Goal: Task Accomplishment & Management: Use online tool/utility

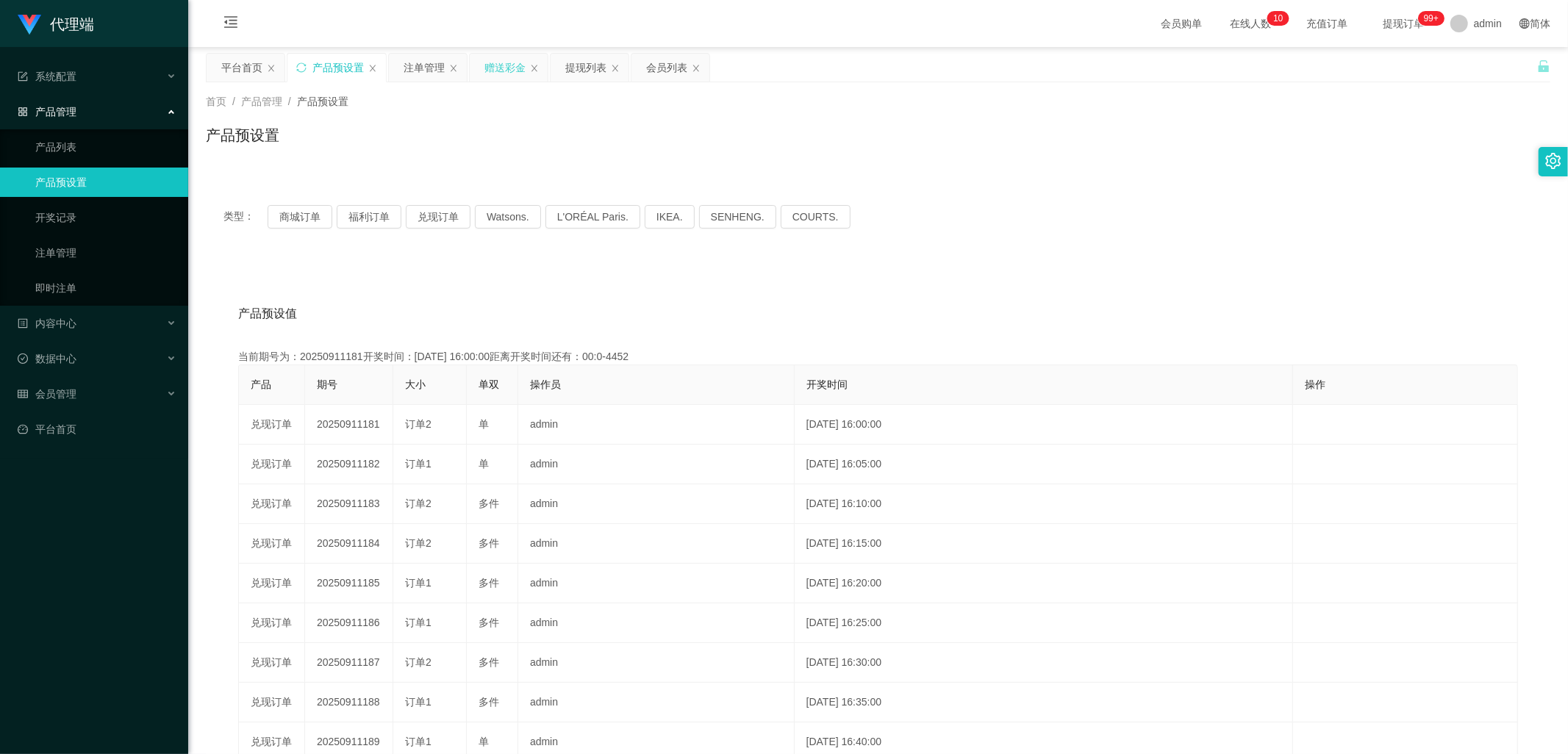
click at [489, 68] on div "赠送彩金" at bounding box center [505, 68] width 41 height 28
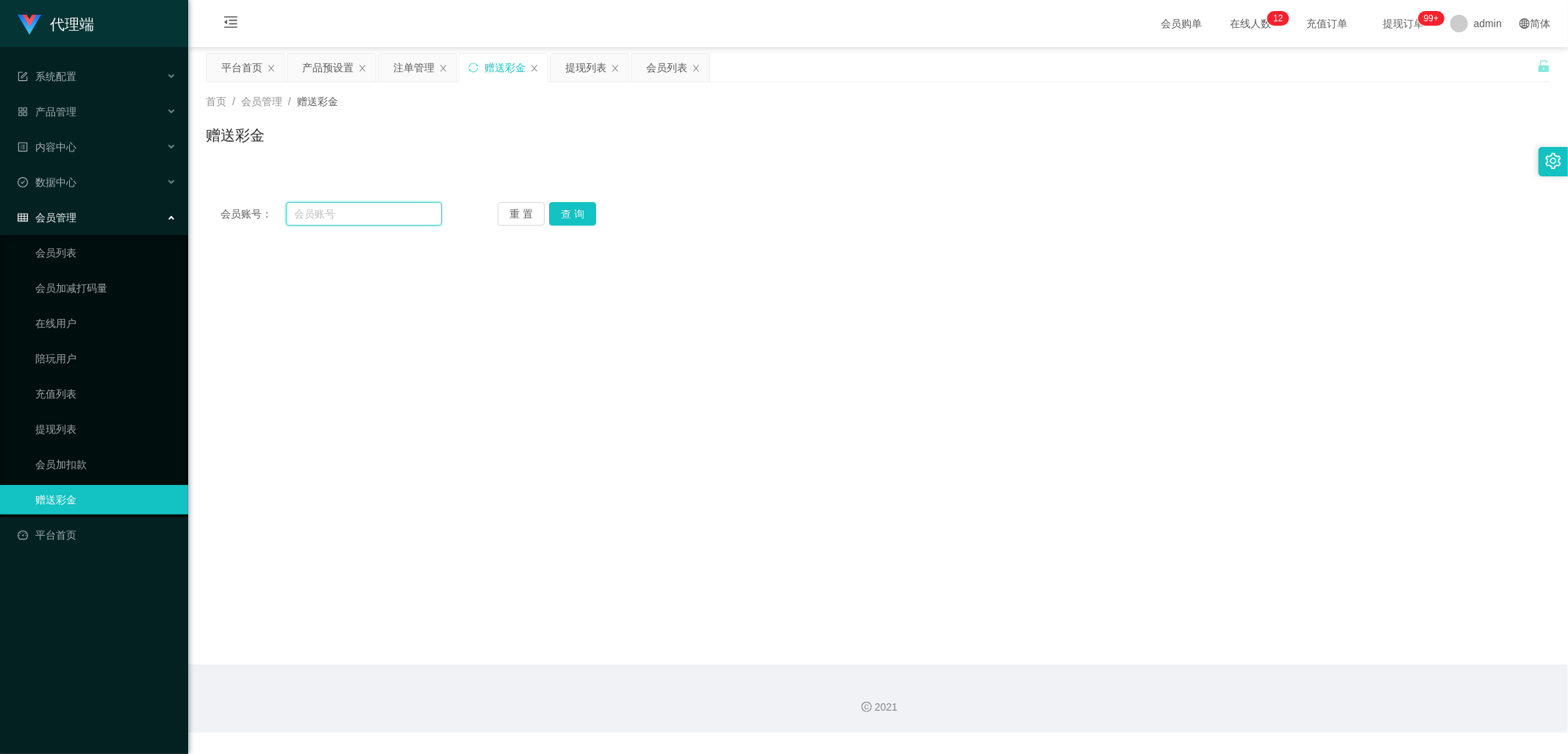
click at [379, 214] on input "text" at bounding box center [364, 213] width 157 height 23
paste input "96776345"
type input "96776345"
click at [562, 216] on button "查 询" at bounding box center [572, 213] width 47 height 23
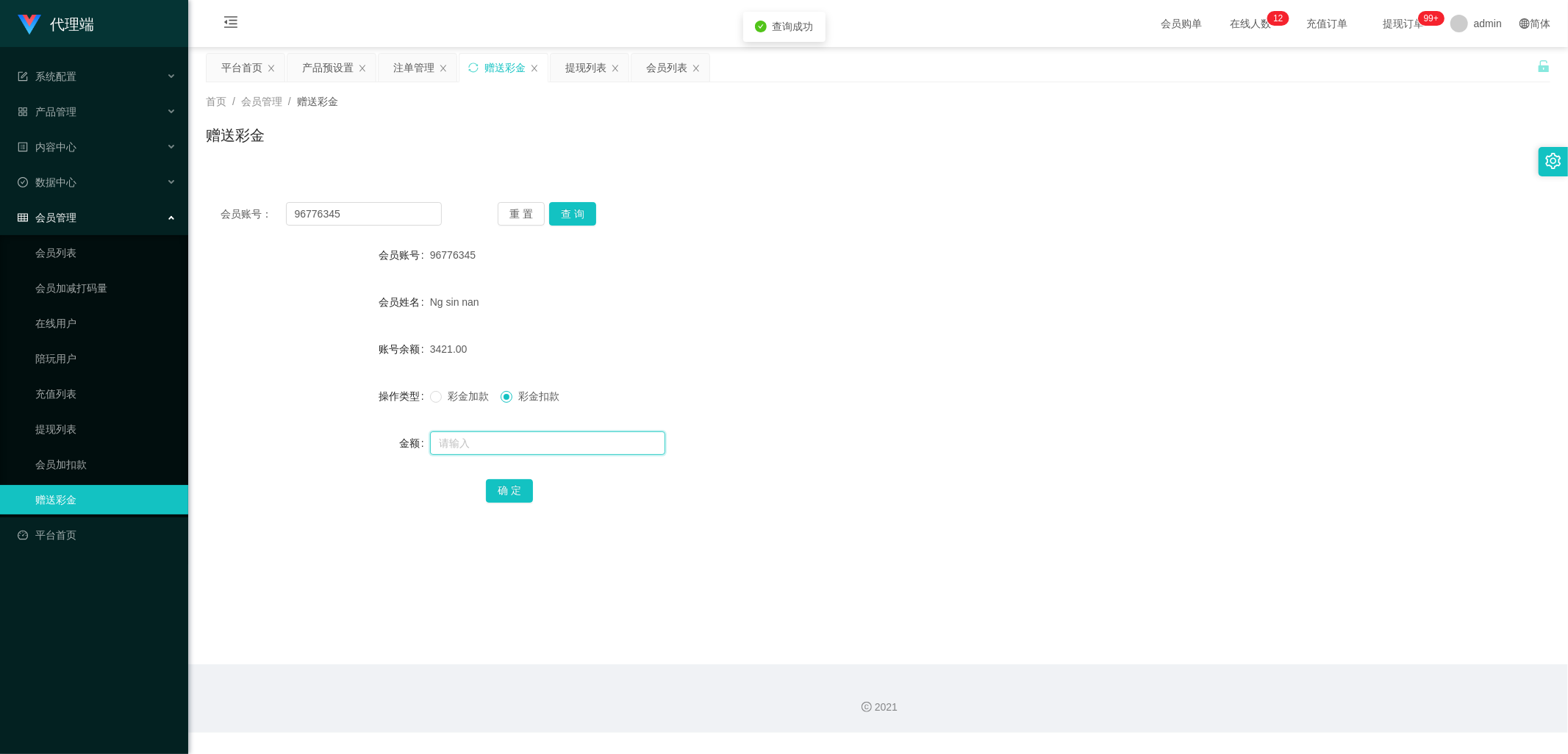
click at [510, 445] on input "text" at bounding box center [547, 443] width 236 height 23
type input "3421"
click at [518, 489] on button "确 定" at bounding box center [510, 490] width 47 height 23
